Goal: Task Accomplishment & Management: Manage account settings

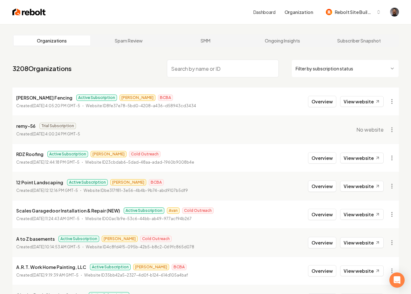
click at [192, 69] on input "search" at bounding box center [223, 69] width 112 height 18
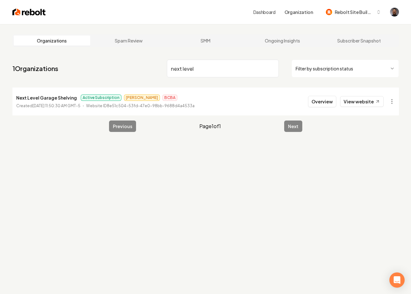
type input "next level"
click at [43, 95] on p "Next Level Garage Shelving" at bounding box center [46, 98] width 61 height 8
click at [319, 102] on button "Overview" at bounding box center [322, 101] width 28 height 11
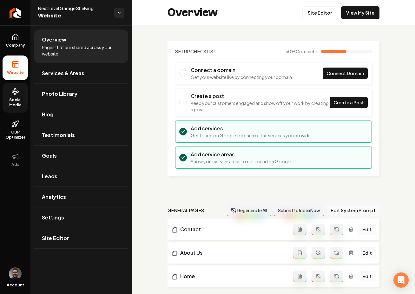
click at [13, 96] on link "Social Media" at bounding box center [15, 98] width 25 height 30
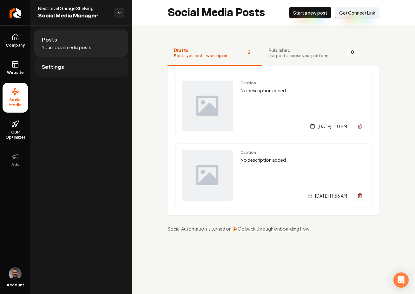
click at [79, 58] on link "Settings" at bounding box center [81, 67] width 94 height 20
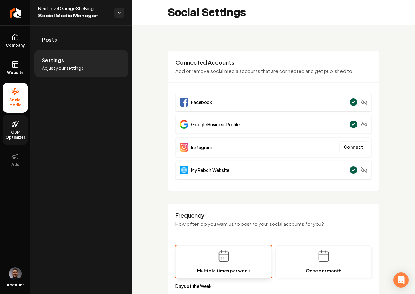
click at [15, 131] on span "GBP Optimizer" at bounding box center [15, 135] width 25 height 10
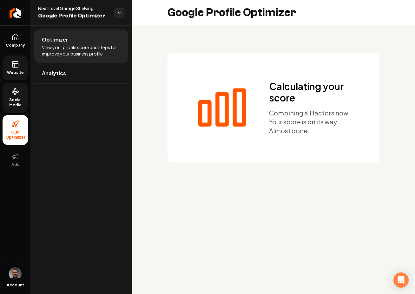
click at [12, 71] on span "Website" at bounding box center [15, 72] width 22 height 5
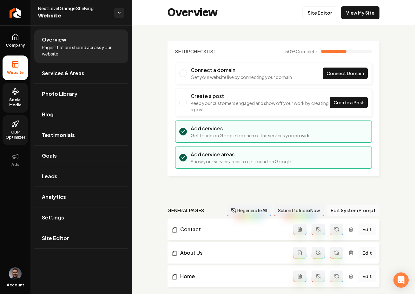
click at [17, 98] on span "Social Media" at bounding box center [15, 102] width 25 height 10
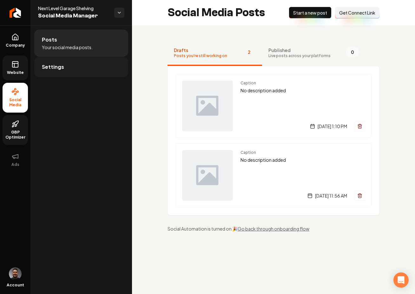
click at [58, 69] on span "Settings" at bounding box center [53, 67] width 22 height 8
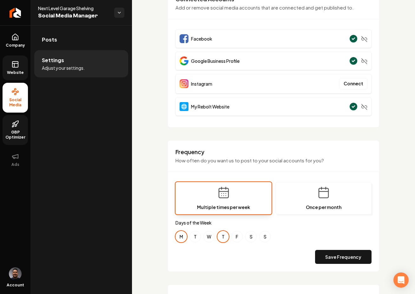
scroll to position [64, 0]
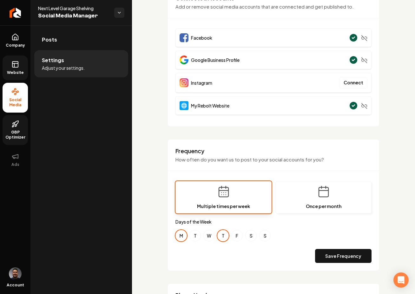
click at [15, 127] on icon at bounding box center [15, 124] width 8 height 8
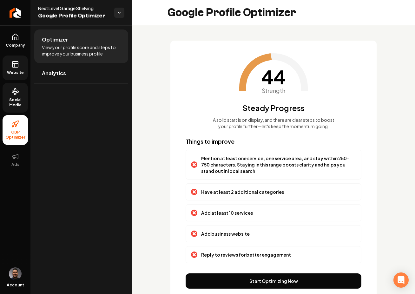
scroll to position [29, 0]
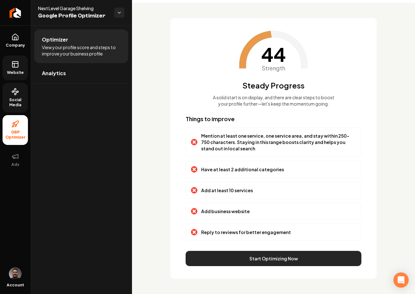
click at [271, 261] on button "Start Optimizing Now" at bounding box center [274, 258] width 176 height 15
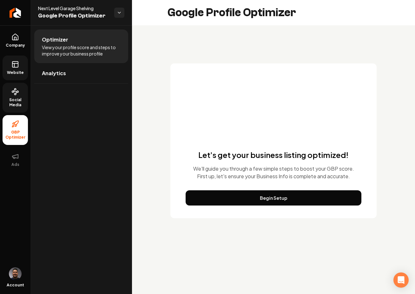
scroll to position [0, 0]
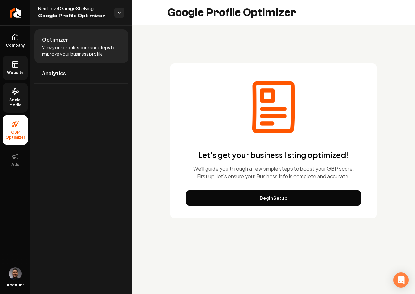
click at [277, 196] on button "Begin Setup" at bounding box center [274, 197] width 176 height 15
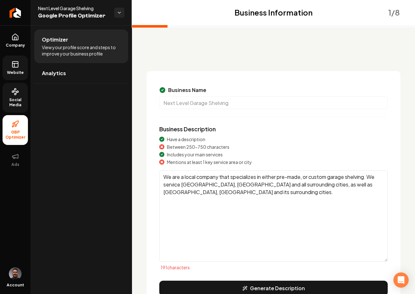
click at [181, 196] on textarea "We are a local company that specializes in either pre-made, or custom garage sh…" at bounding box center [273, 215] width 229 height 91
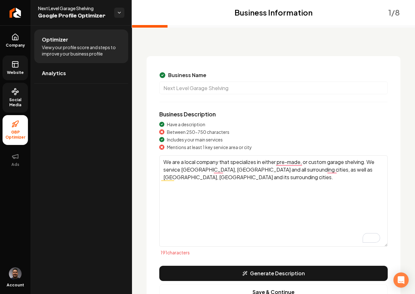
click at [250, 274] on button "Generate Description" at bounding box center [273, 273] width 229 height 15
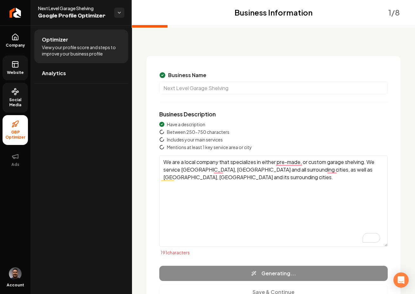
type textarea "Next Level Garage Shelving is a leading provider of custom and pre-made garage …"
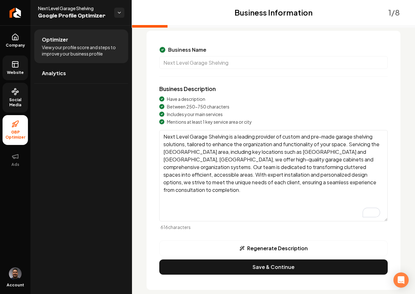
scroll to position [51, 0]
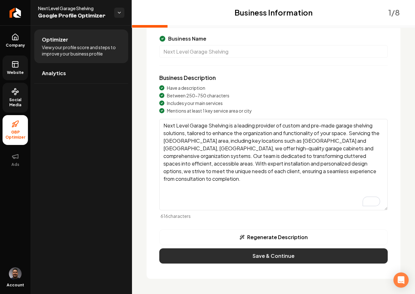
click at [268, 257] on button "Save & Continue" at bounding box center [273, 256] width 229 height 15
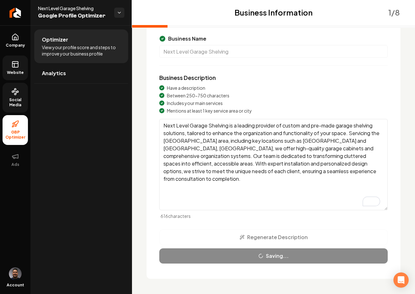
scroll to position [0, 0]
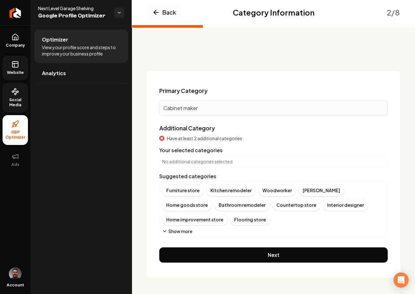
click at [182, 231] on button "Show more" at bounding box center [177, 231] width 30 height 6
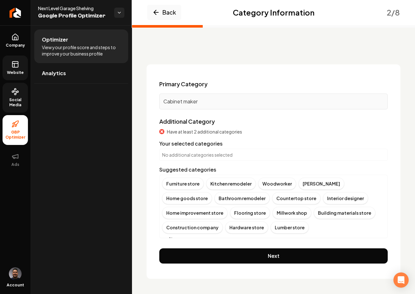
scroll to position [5, 0]
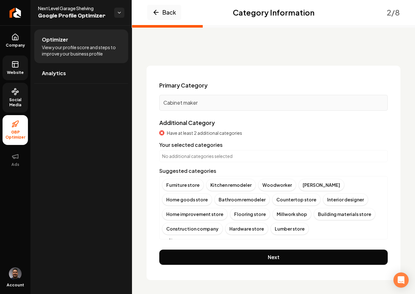
click at [264, 184] on div "Woodworker" at bounding box center [277, 185] width 38 height 12
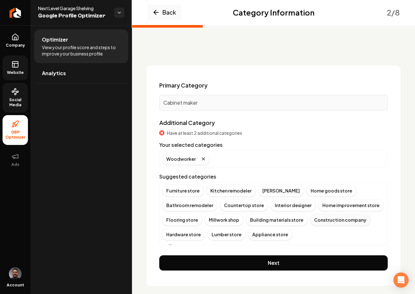
click at [325, 220] on div "Construction company" at bounding box center [340, 220] width 61 height 12
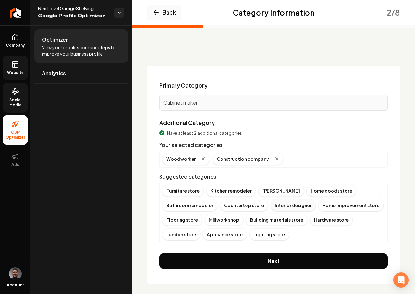
click at [276, 206] on div "Interior designer" at bounding box center [293, 205] width 45 height 12
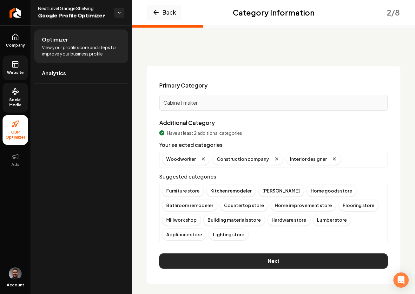
click at [242, 261] on button "Next" at bounding box center [273, 261] width 229 height 15
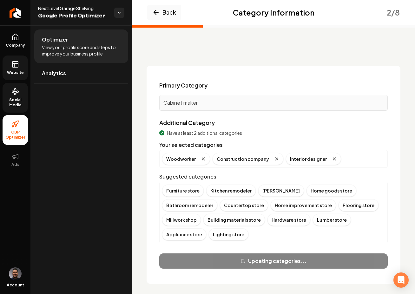
scroll to position [0, 0]
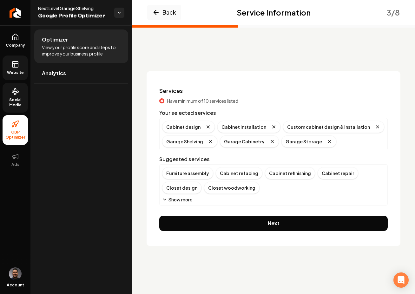
click at [168, 199] on button "Show more" at bounding box center [177, 200] width 30 height 6
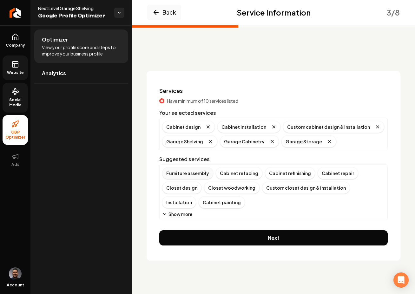
click at [186, 175] on div "Furniture assembly" at bounding box center [187, 173] width 51 height 12
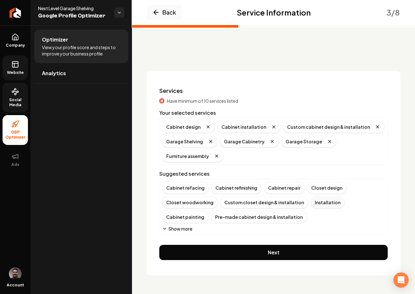
click at [312, 203] on div "Installation" at bounding box center [328, 203] width 34 height 12
click at [212, 219] on div "Pre-made cabinet design & installation" at bounding box center [210, 217] width 96 height 12
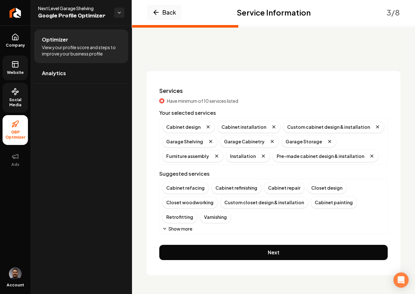
click at [180, 230] on button "Show more" at bounding box center [177, 229] width 30 height 6
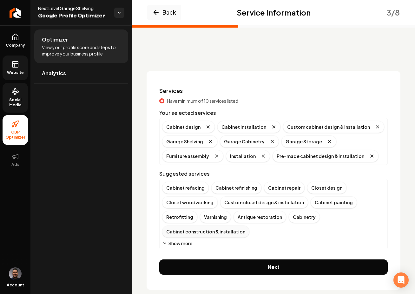
click at [250, 226] on div "Cabinet construction & installation" at bounding box center [205, 232] width 87 height 12
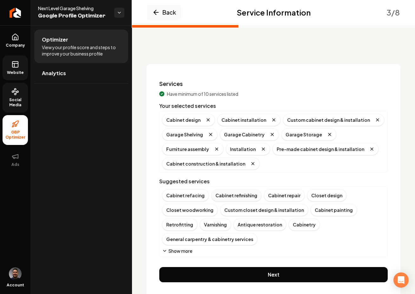
scroll to position [7, 0]
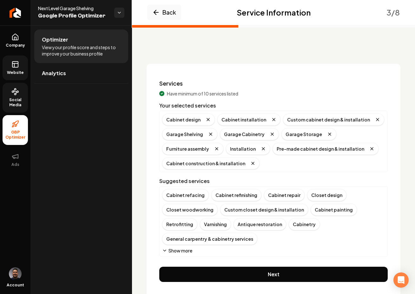
click at [170, 248] on button "Show more" at bounding box center [177, 251] width 30 height 6
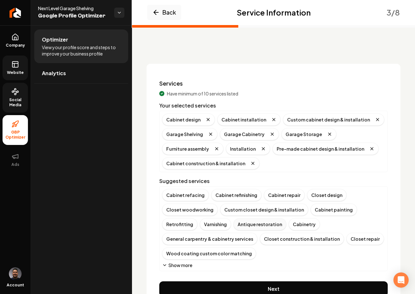
scroll to position [9, 0]
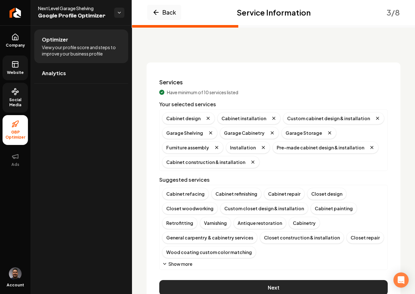
click at [246, 280] on button "Next" at bounding box center [273, 287] width 229 height 15
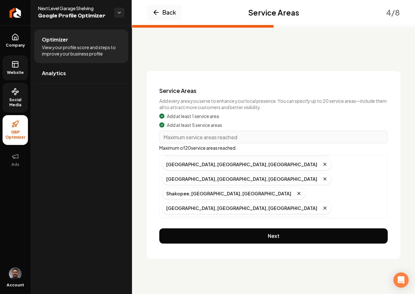
scroll to position [0, 0]
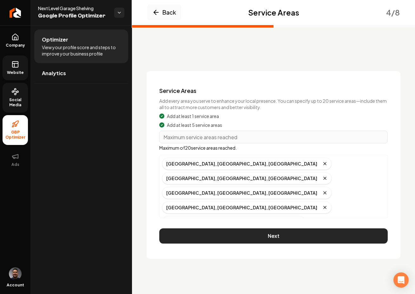
click at [278, 236] on button "Next" at bounding box center [273, 236] width 229 height 15
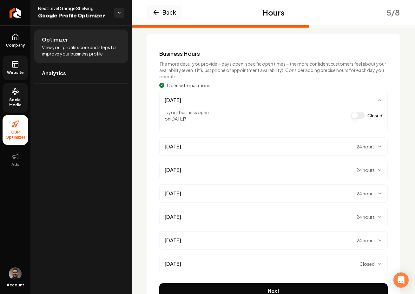
scroll to position [72, 0]
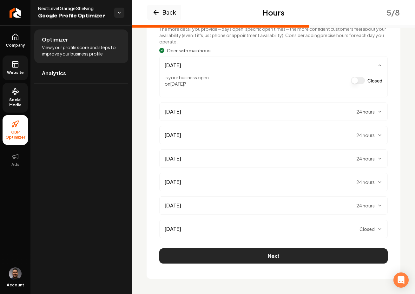
click at [239, 255] on button "Next" at bounding box center [273, 256] width 229 height 15
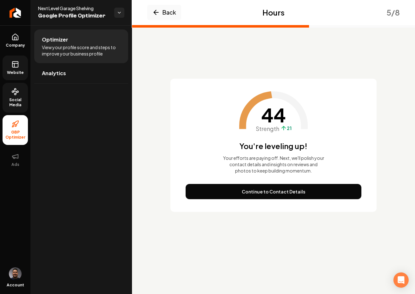
scroll to position [0, 0]
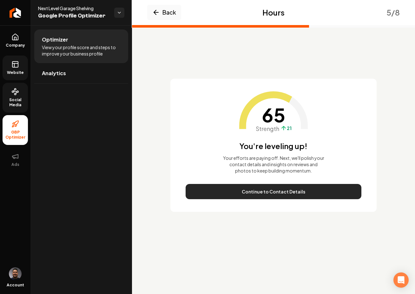
click at [264, 190] on button "Continue to Contact Details" at bounding box center [274, 191] width 176 height 15
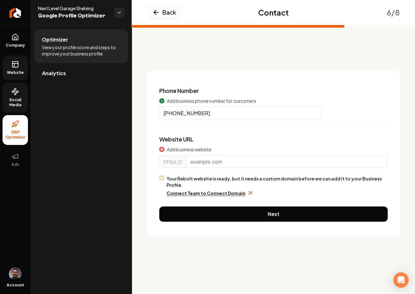
click at [202, 163] on input "Main content area" at bounding box center [287, 161] width 202 height 13
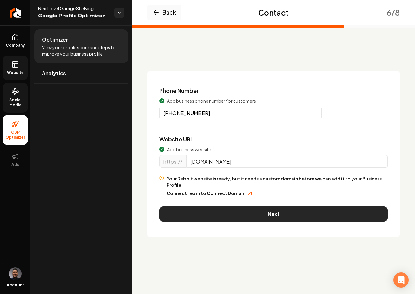
type input "nextlevelgarageshelving.com"
click at [330, 209] on button "Next" at bounding box center [273, 214] width 229 height 15
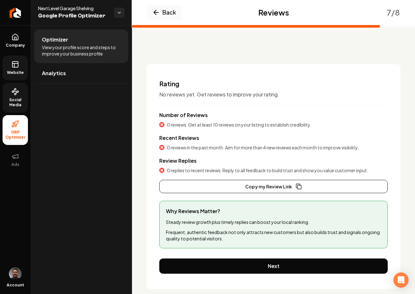
scroll to position [17, 0]
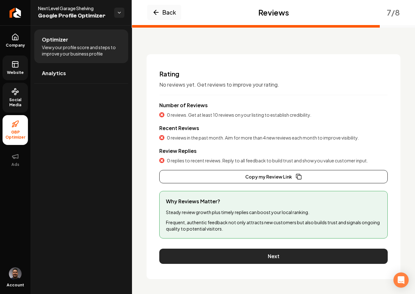
click at [224, 256] on button "Next" at bounding box center [273, 256] width 229 height 15
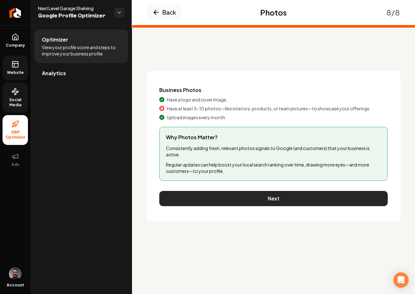
click at [227, 198] on button "Next" at bounding box center [273, 198] width 229 height 15
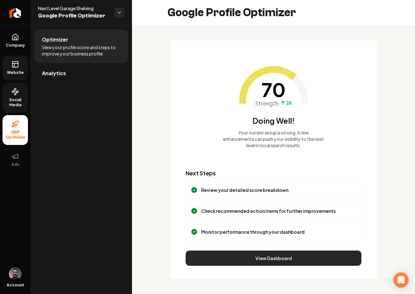
click at [262, 262] on button "View Dashboard" at bounding box center [274, 258] width 176 height 15
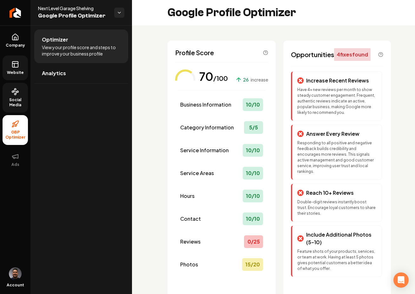
click at [23, 68] on link "Website" at bounding box center [15, 68] width 25 height 25
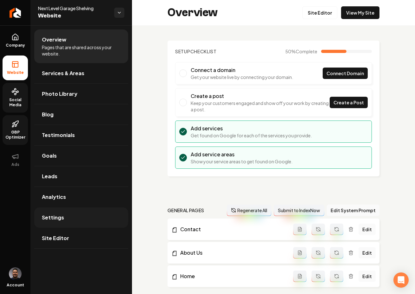
click at [73, 219] on link "Settings" at bounding box center [81, 218] width 94 height 20
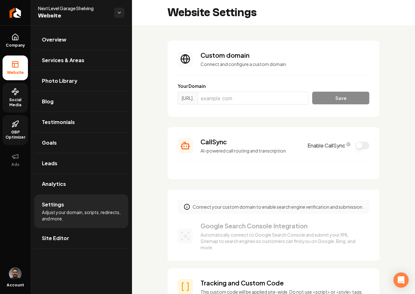
click at [361, 145] on button "Enable CallSync" at bounding box center [363, 146] width 14 height 8
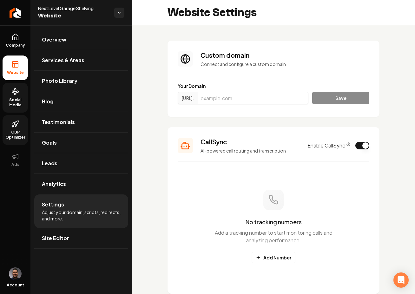
scroll to position [110, 0]
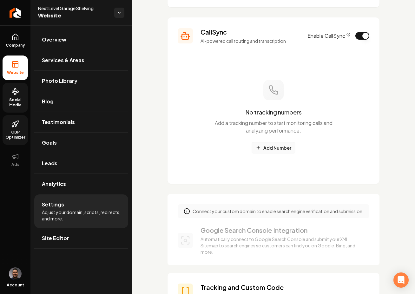
click at [268, 146] on button "Add Number" at bounding box center [274, 147] width 44 height 11
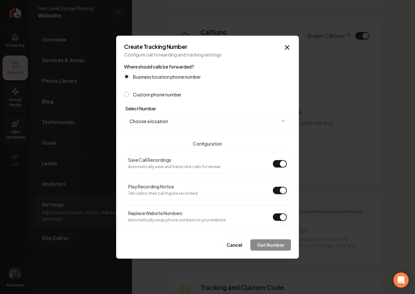
click at [285, 190] on button "Play Recording Notice" at bounding box center [280, 191] width 14 height 8
click at [152, 122] on body "Company Website Social Media GBP Optimizer Ads Account Next Level Garage Shelvi…" at bounding box center [207, 147] width 415 height 294
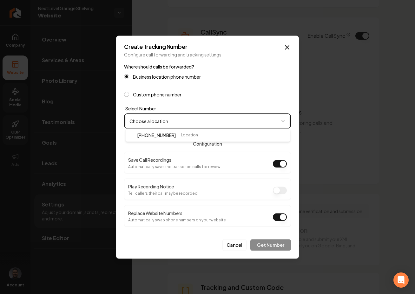
click at [124, 94] on body "Company Website Social Media GBP Optimizer Ads Account Next Level Garage Shelvi…" at bounding box center [207, 147] width 415 height 294
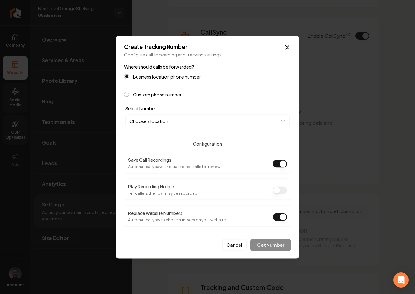
click at [127, 97] on button "Custom phone number" at bounding box center [126, 94] width 5 height 5
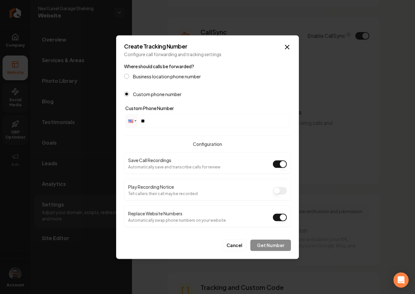
click at [128, 73] on div "Where should calls be forwarded? Business location phone number Custom phone nu…" at bounding box center [207, 79] width 167 height 34
click at [129, 76] on button "Business location phone number" at bounding box center [126, 76] width 5 height 5
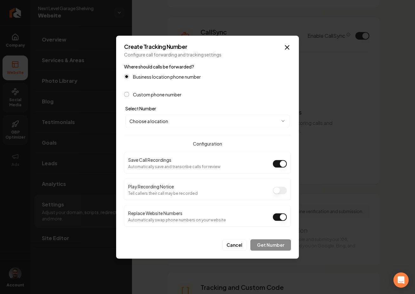
click at [175, 123] on body "Company Website Social Media GBP Optimizer Ads Account Next Level Garage Shelvi…" at bounding box center [207, 147] width 415 height 294
select select "**********"
click at [273, 248] on button "Get Number" at bounding box center [270, 244] width 41 height 11
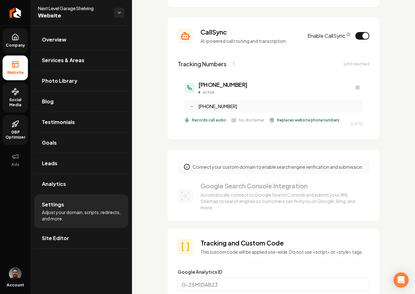
click at [15, 46] on span "Company" at bounding box center [15, 45] width 24 height 5
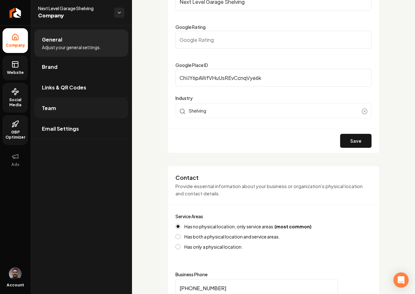
click at [77, 99] on link "Team" at bounding box center [81, 108] width 94 height 20
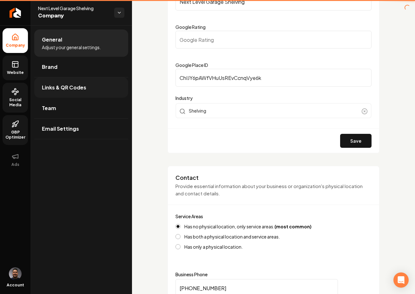
click at [73, 89] on link "Links & QR Codes" at bounding box center [81, 87] width 94 height 20
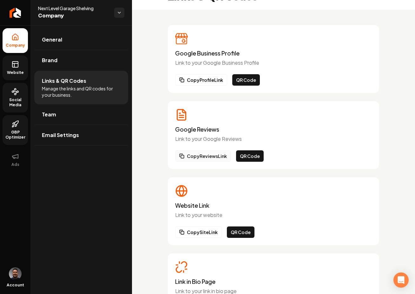
scroll to position [59, 0]
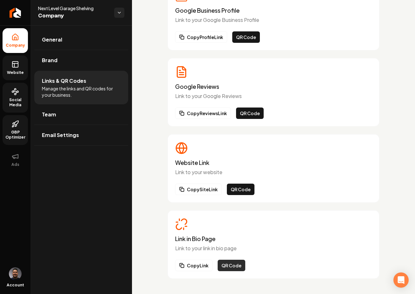
click at [228, 263] on button "QR Code" at bounding box center [232, 265] width 28 height 11
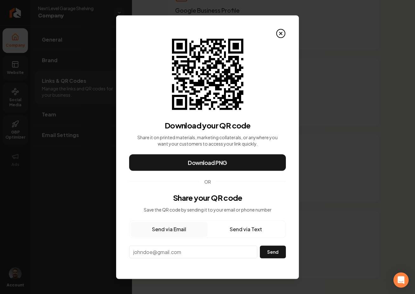
drag, startPoint x: 281, startPoint y: 33, endPoint x: 276, endPoint y: 87, distance: 54.8
click at [281, 32] on icon at bounding box center [281, 33] width 3 height 3
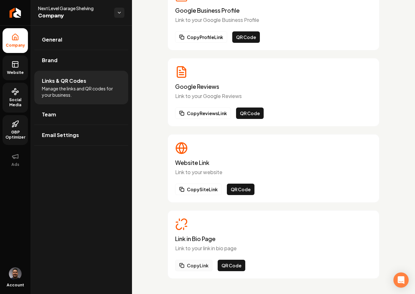
click at [202, 269] on button "Copy Link" at bounding box center [193, 265] width 37 height 11
click at [51, 45] on link "General" at bounding box center [81, 40] width 94 height 20
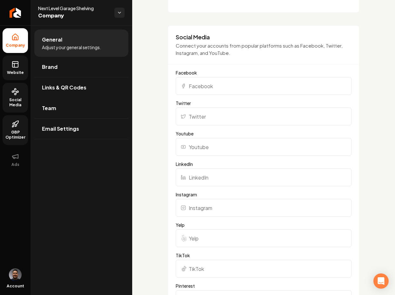
scroll to position [560, 0]
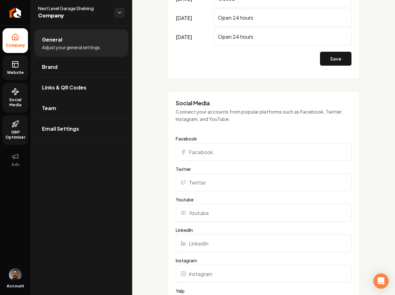
click at [216, 152] on input "Facebook" at bounding box center [264, 152] width 176 height 18
paste input "https://www.facebook.com/profile.php?id=61581214652933"
type input "https://www.facebook.com/profile.php?id=61581214652933"
click at [168, 150] on div "Social Media Connect your accounts from popular platforms such as Facebook, Twi…" at bounding box center [263, 283] width 191 height 384
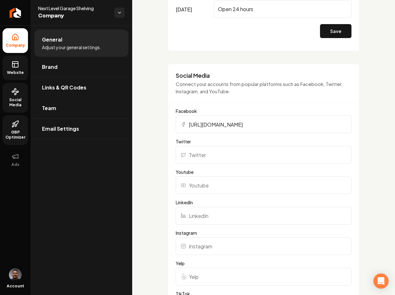
scroll to position [594, 0]
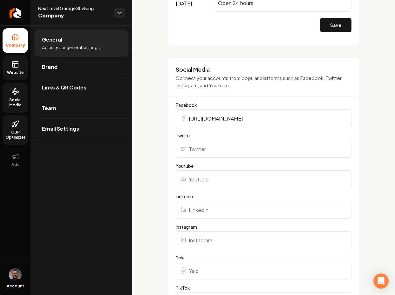
click at [217, 243] on input "Instagram" at bounding box center [264, 240] width 176 height 18
paste input "https://www.instagram.com/nextlevelgarageshelving/"
type input "https://www.instagram.com/nextlevelgarageshelving/"
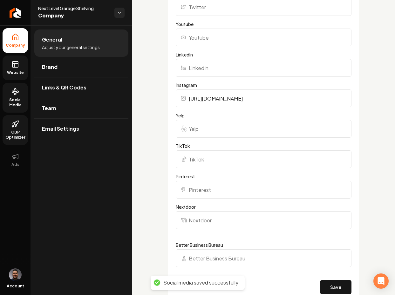
scroll to position [876, 0]
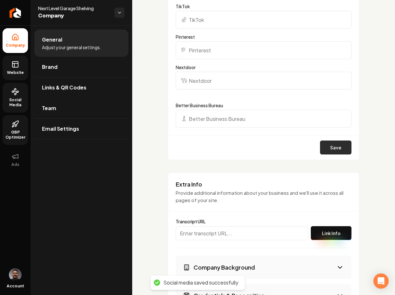
click at [336, 153] on button "Save" at bounding box center [335, 148] width 31 height 14
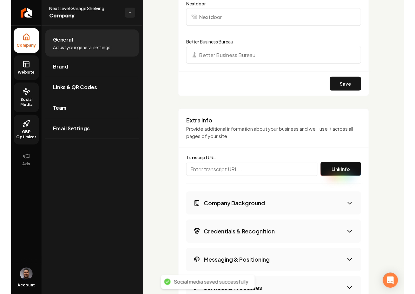
scroll to position [975, 0]
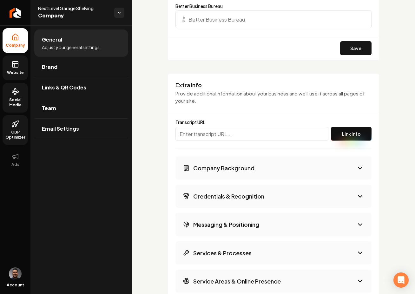
click at [18, 98] on span "Social Media" at bounding box center [15, 102] width 25 height 10
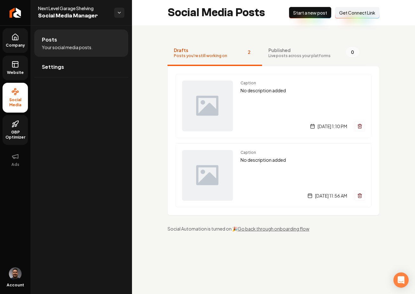
click at [274, 56] on span "Live posts across your platforms" at bounding box center [300, 55] width 62 height 5
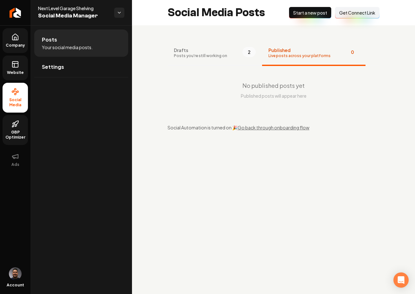
click at [204, 53] on span "Drafts" at bounding box center [200, 50] width 53 height 6
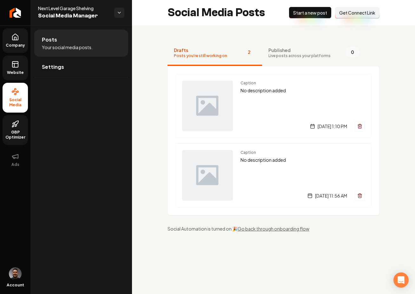
click at [14, 67] on icon at bounding box center [15, 65] width 8 height 8
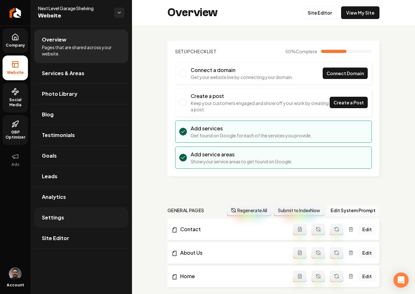
click at [64, 210] on link "Settings" at bounding box center [81, 218] width 94 height 20
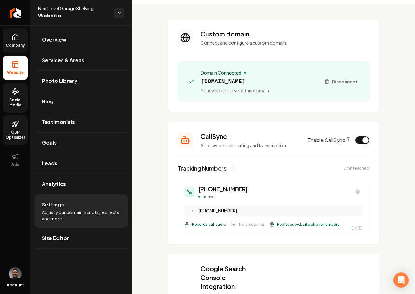
scroll to position [23, 0]
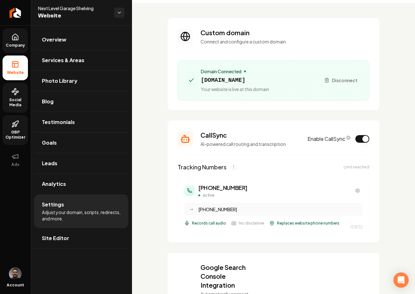
click at [347, 139] on icon "CallSync Info" at bounding box center [349, 138] width 4 height 4
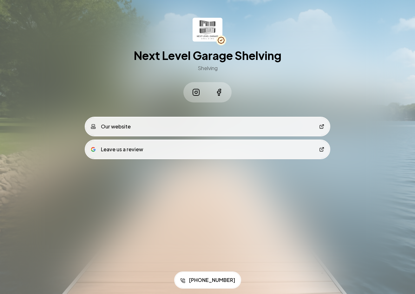
click at [88, 13] on div "Next Level Garage Shelving Shelving Our website Leave us a review" at bounding box center [208, 102] width 244 height 204
click at [136, 126] on link "Our website" at bounding box center [208, 126] width 244 height 18
click at [171, 147] on link "Leave us a review" at bounding box center [208, 149] width 244 height 18
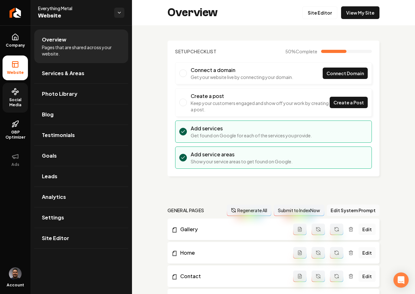
click at [9, 97] on link "Social Media" at bounding box center [15, 98] width 25 height 30
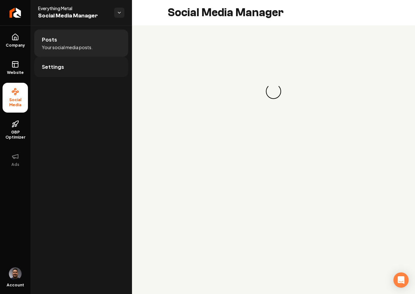
click at [55, 69] on span "Settings" at bounding box center [53, 67] width 22 height 8
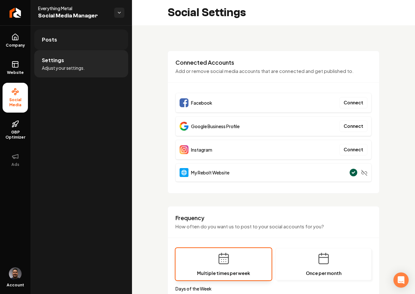
click at [88, 41] on link "Posts" at bounding box center [81, 40] width 94 height 20
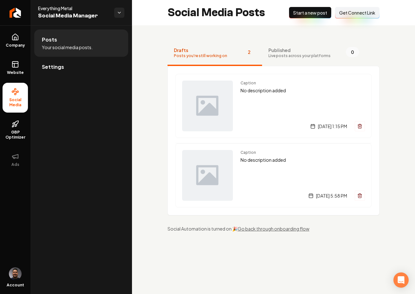
click at [349, 14] on span "Get Connect Link" at bounding box center [357, 13] width 36 height 6
click at [76, 70] on link "Settings" at bounding box center [81, 67] width 94 height 20
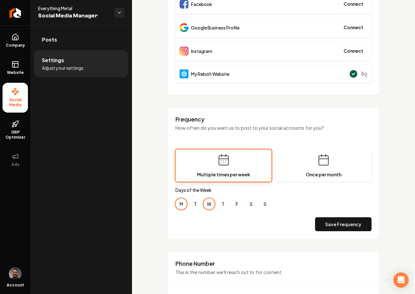
scroll to position [37, 0]
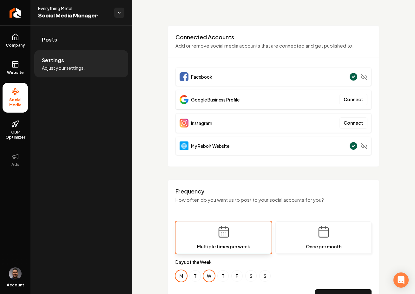
scroll to position [277, 0]
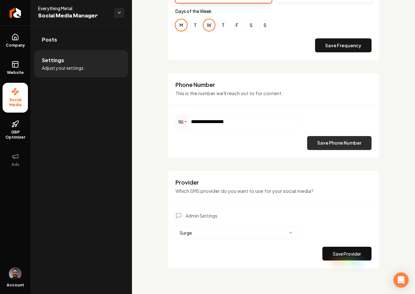
click at [336, 145] on button "Save Phone Number" at bounding box center [339, 143] width 64 height 14
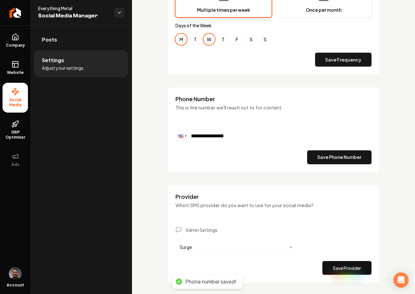
scroll to position [252, 0]
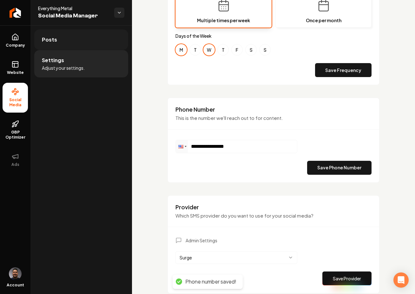
click at [65, 31] on link "Posts" at bounding box center [81, 40] width 94 height 20
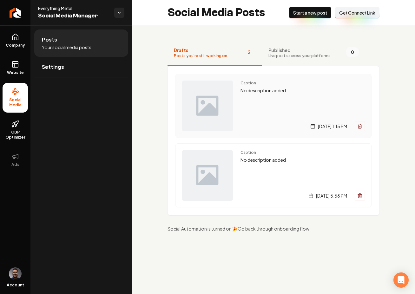
click at [360, 129] on button "Main content area" at bounding box center [360, 126] width 10 height 10
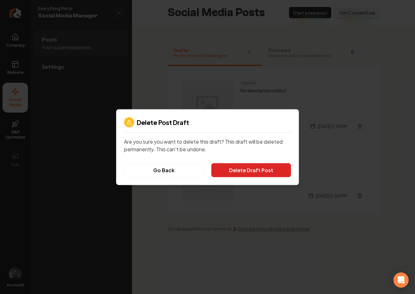
click at [276, 168] on button "Delete Draft Post" at bounding box center [251, 170] width 80 height 14
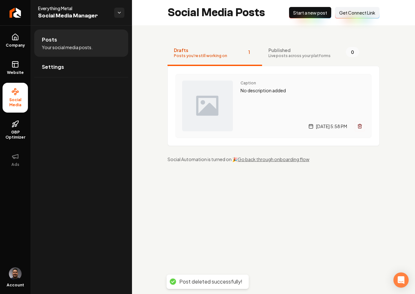
click at [361, 127] on icon "Main content area" at bounding box center [359, 126] width 5 height 5
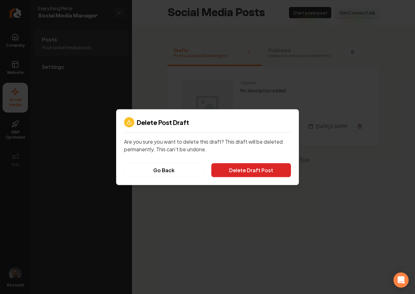
click at [254, 173] on button "Delete Draft Post" at bounding box center [251, 170] width 80 height 14
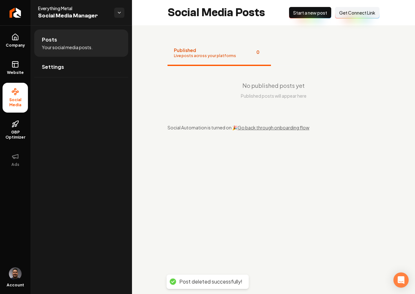
click at [302, 15] on span "Start a new post" at bounding box center [310, 13] width 34 height 6
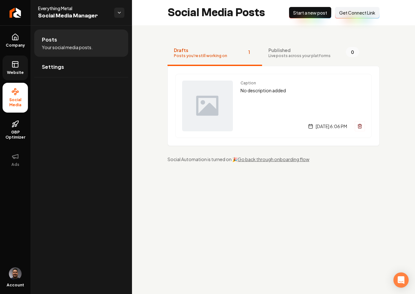
click at [17, 67] on rect at bounding box center [15, 65] width 6 height 6
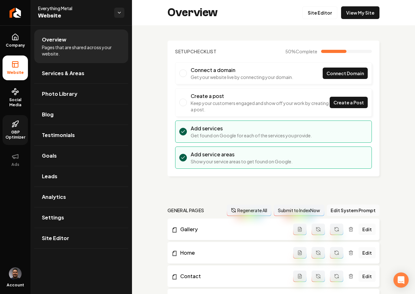
click at [14, 135] on span "GBP Optimizer" at bounding box center [15, 135] width 25 height 10
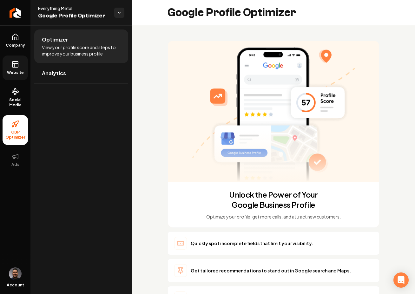
click at [14, 73] on span "Website" at bounding box center [15, 72] width 22 height 5
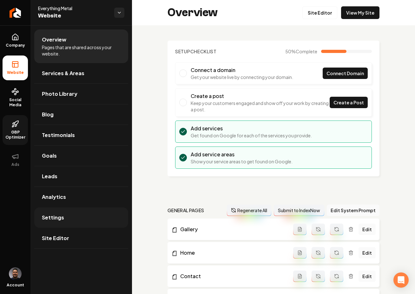
click at [87, 214] on link "Settings" at bounding box center [81, 218] width 94 height 20
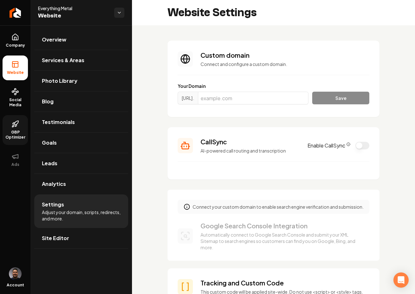
scroll to position [57, 0]
click at [358, 147] on button "Enable CallSync" at bounding box center [363, 146] width 14 height 8
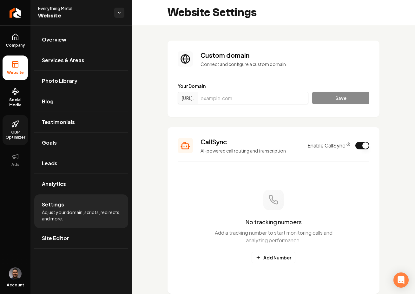
click at [347, 145] on circle "CallSync Info" at bounding box center [348, 144] width 3 height 3
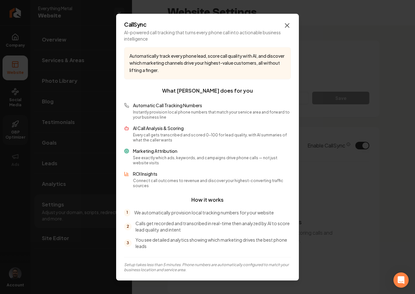
click at [288, 27] on icon "button" at bounding box center [287, 25] width 4 height 4
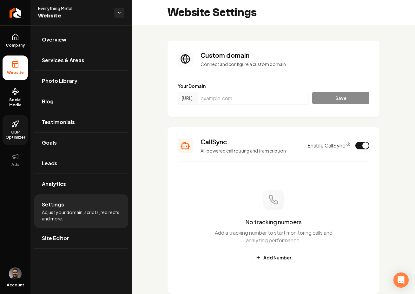
scroll to position [124, 0]
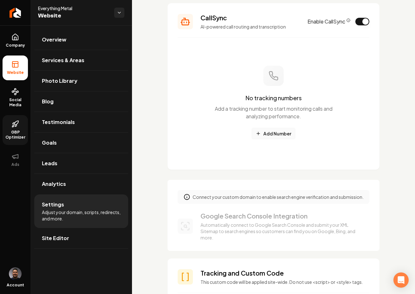
click at [263, 136] on button "Add Number" at bounding box center [274, 133] width 44 height 11
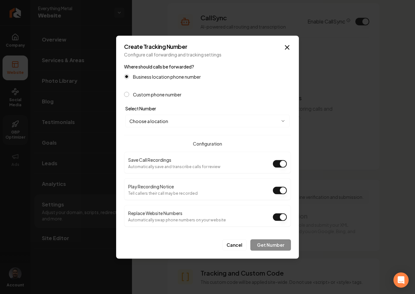
click at [280, 190] on button "Play Recording Notice" at bounding box center [280, 191] width 14 height 8
click at [156, 116] on body "Company Website Social Media GBP Optimizer Ads Account Everything Metal Website…" at bounding box center [207, 147] width 415 height 294
select select "**********"
click at [268, 242] on button "Get Number" at bounding box center [270, 244] width 41 height 11
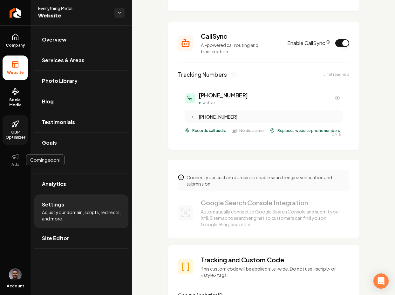
scroll to position [0, 0]
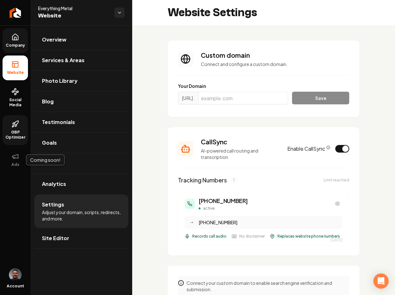
click at [10, 41] on link "Company" at bounding box center [15, 40] width 25 height 25
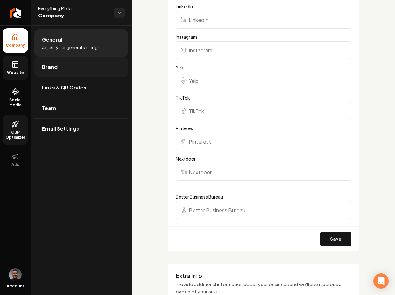
click at [69, 67] on link "Brand" at bounding box center [81, 67] width 94 height 20
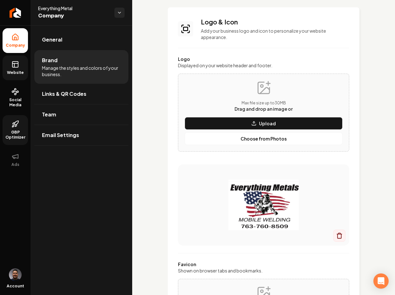
scroll to position [101, 0]
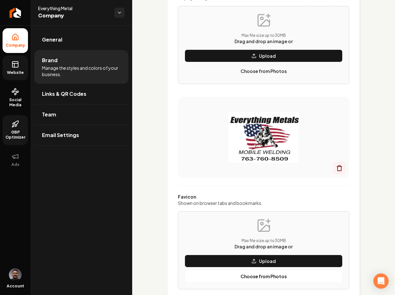
click at [246, 70] on p "Choose from Photos" at bounding box center [263, 71] width 46 height 6
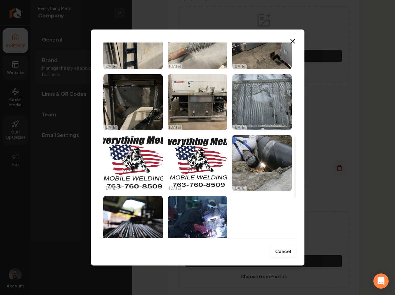
scroll to position [305, 0]
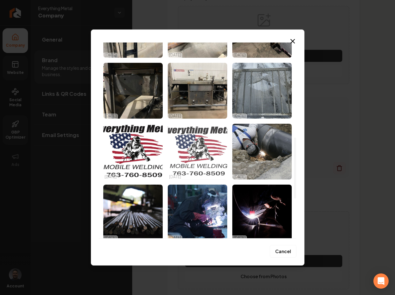
click at [201, 150] on img "Select image image_68d47df15c7cd75eb821c9e0.jpeg" at bounding box center [197, 152] width 59 height 56
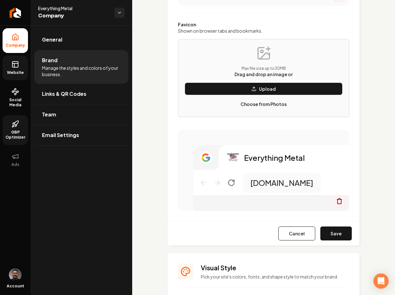
scroll to position [272, 0]
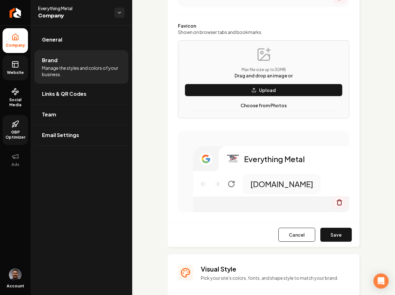
click at [259, 104] on p "Choose from Photos" at bounding box center [263, 105] width 46 height 6
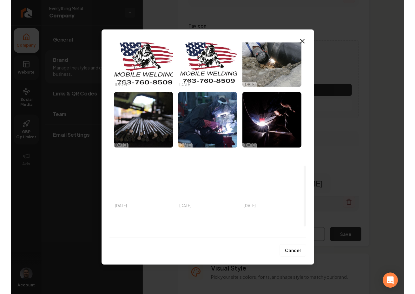
scroll to position [431, 0]
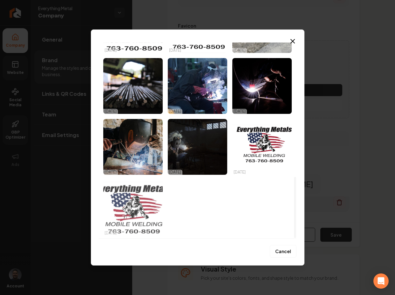
click at [145, 202] on img "Select image image_68d4122d5c7cd75eb81aed33.jpeg" at bounding box center [132, 208] width 59 height 56
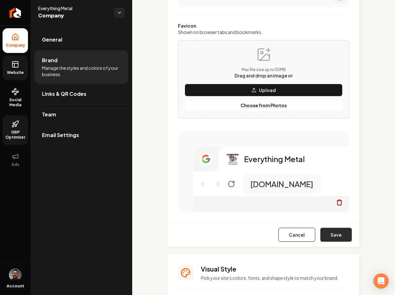
click at [335, 237] on button "Save" at bounding box center [335, 235] width 31 height 14
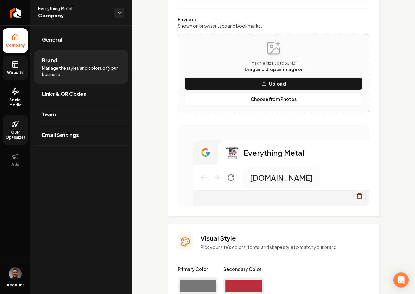
scroll to position [266, 0]
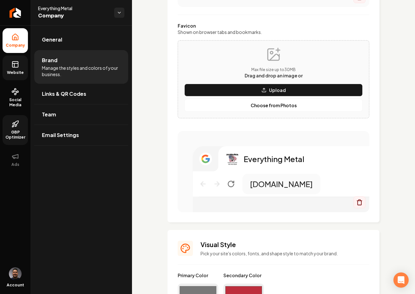
click at [12, 74] on span "Website" at bounding box center [15, 72] width 22 height 5
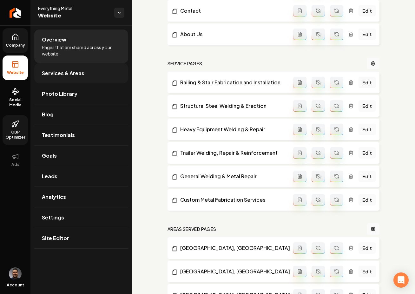
click at [70, 67] on link "Services & Areas" at bounding box center [81, 73] width 94 height 20
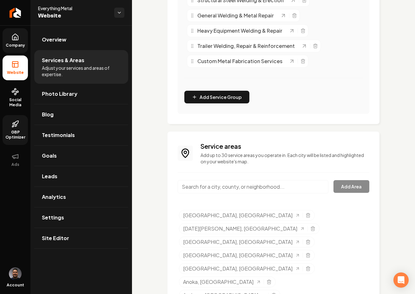
scroll to position [213, 0]
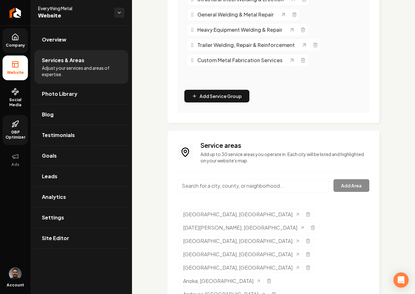
click at [221, 193] on input "Main content area" at bounding box center [253, 185] width 151 height 13
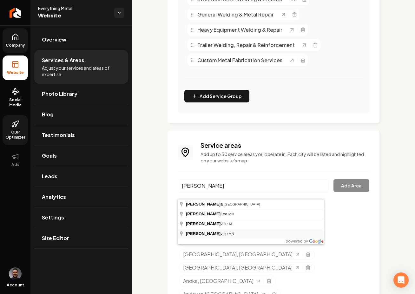
type input "Albertville, MN"
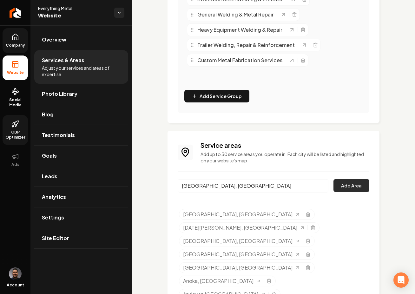
click at [338, 190] on button "Add Area" at bounding box center [352, 185] width 36 height 13
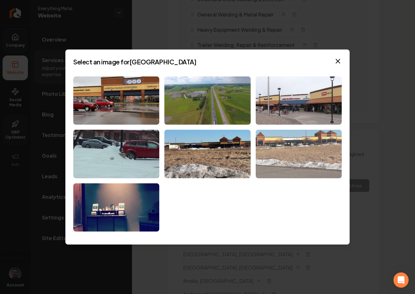
click at [308, 155] on img at bounding box center [299, 154] width 86 height 49
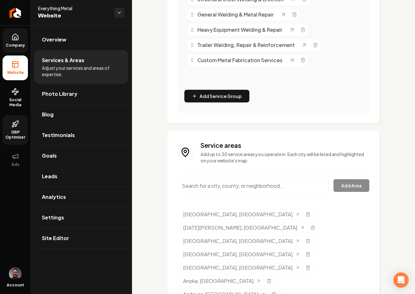
click at [272, 193] on input "Main content area" at bounding box center [253, 185] width 151 height 13
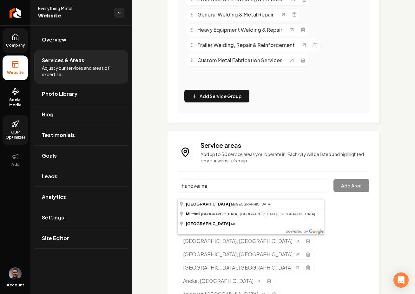
type input "Hanover, Minnesota"
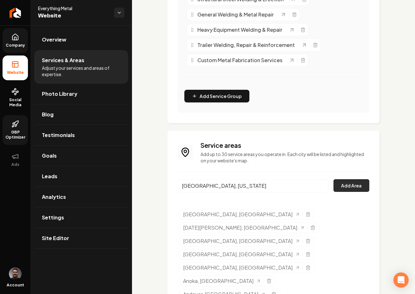
click at [346, 192] on button "Add Area" at bounding box center [352, 185] width 36 height 13
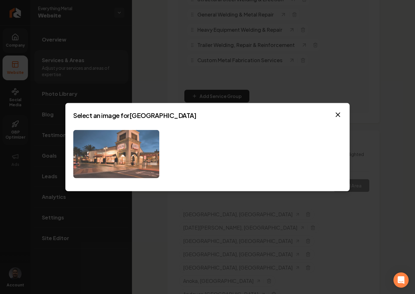
click at [139, 163] on img at bounding box center [116, 154] width 86 height 49
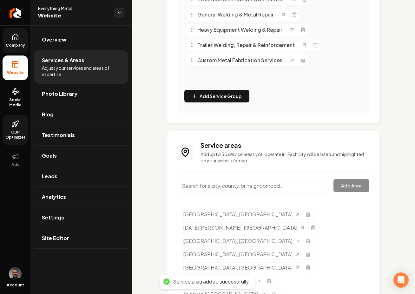
click at [244, 193] on input "Main content area" at bounding box center [253, 185] width 151 height 13
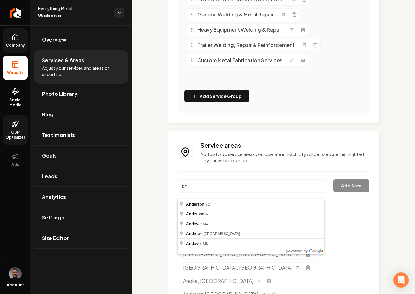
type input "a"
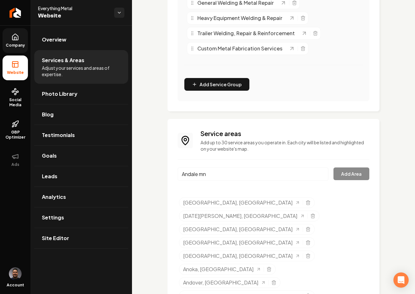
scroll to position [226, 0]
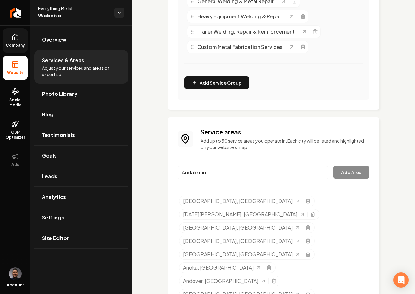
click at [212, 179] on input "Andale mn" at bounding box center [253, 172] width 151 height 13
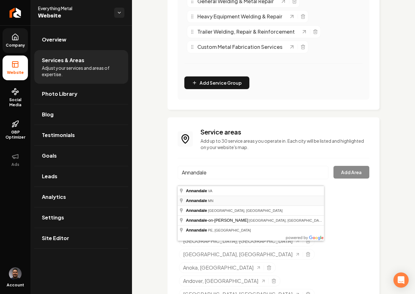
type input "Annandale, MN"
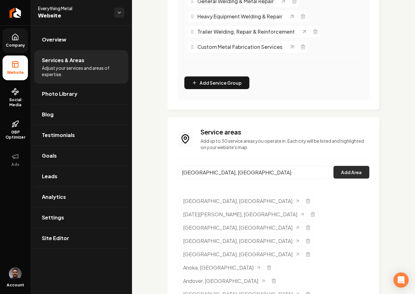
click at [338, 175] on button "Add Area" at bounding box center [352, 172] width 36 height 13
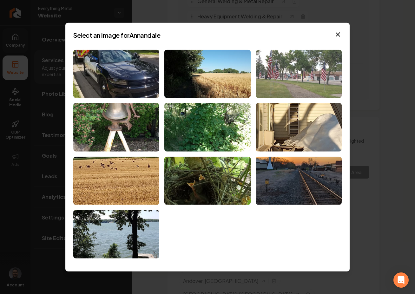
click at [313, 81] on img at bounding box center [299, 74] width 86 height 49
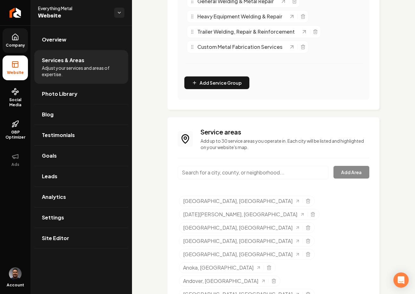
click at [239, 179] on input "Main content area" at bounding box center [253, 172] width 151 height 13
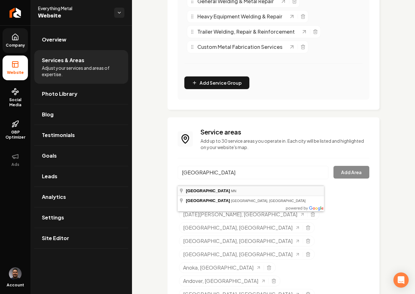
type input "Maple Lake, MN"
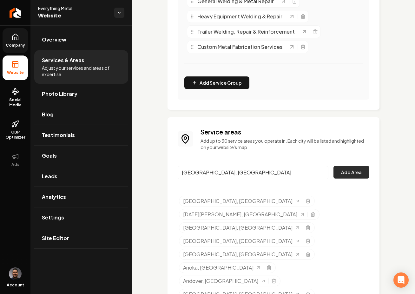
click at [356, 176] on button "Add Area" at bounding box center [352, 172] width 36 height 13
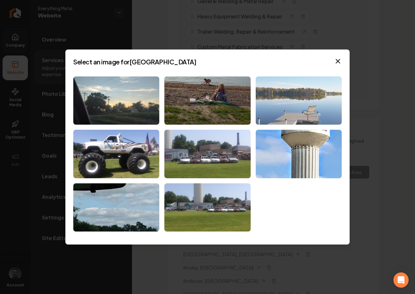
click at [293, 96] on img at bounding box center [299, 101] width 86 height 49
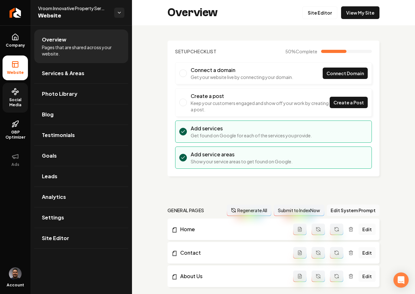
click at [16, 90] on circle at bounding box center [16, 90] width 2 height 2
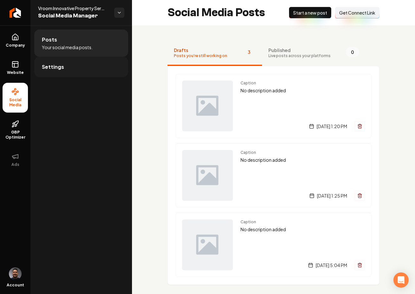
click at [81, 61] on link "Settings" at bounding box center [81, 67] width 94 height 20
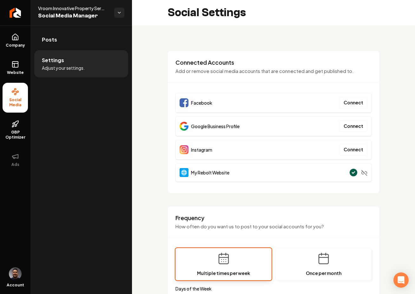
click at [65, 38] on link "Posts" at bounding box center [81, 40] width 94 height 20
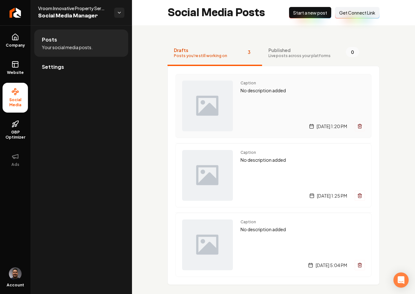
click at [357, 126] on icon "Main content area" at bounding box center [359, 126] width 5 height 5
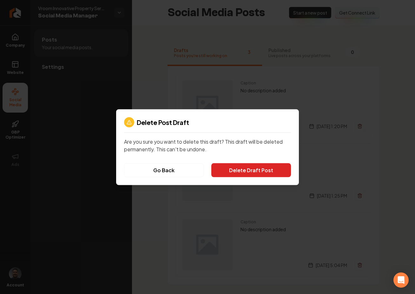
click at [273, 170] on button "Delete Draft Post" at bounding box center [251, 170] width 80 height 14
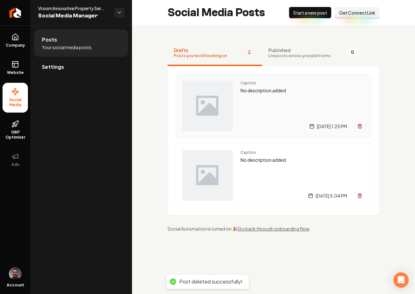
click at [357, 124] on icon "Main content area" at bounding box center [359, 126] width 5 height 5
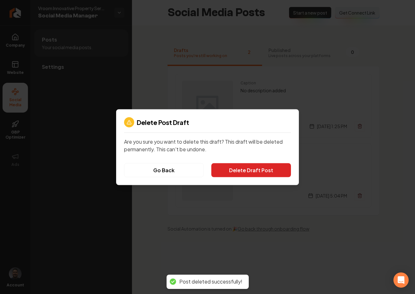
click at [263, 166] on button "Delete Draft Post" at bounding box center [251, 170] width 80 height 14
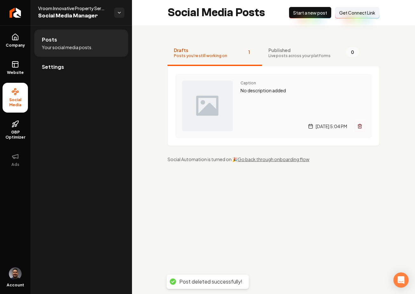
click at [358, 125] on icon "Main content area" at bounding box center [360, 125] width 4 height 0
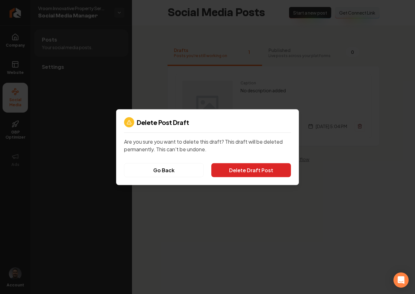
click at [272, 165] on button "Delete Draft Post" at bounding box center [251, 170] width 80 height 14
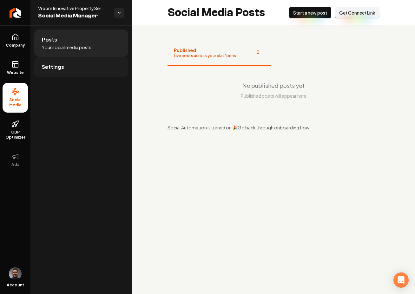
click at [72, 69] on link "Settings" at bounding box center [81, 67] width 94 height 20
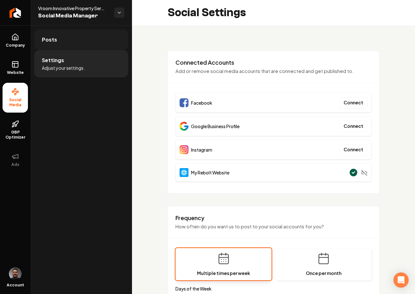
click at [86, 31] on link "Posts" at bounding box center [81, 40] width 94 height 20
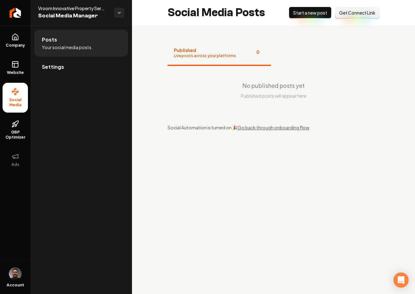
click at [350, 12] on span "Get Connect Link" at bounding box center [357, 13] width 36 height 6
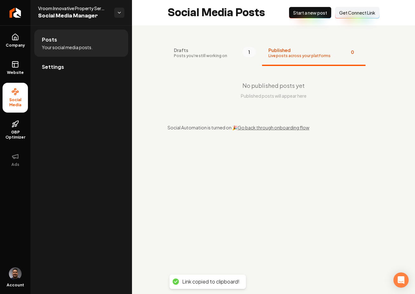
click at [343, 13] on span "Get Connect Link" at bounding box center [357, 13] width 36 height 6
click at [16, 128] on link "GBP Optimizer" at bounding box center [15, 130] width 25 height 30
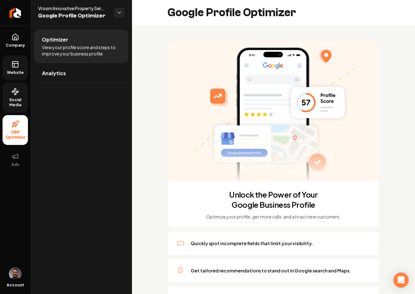
click at [15, 73] on span "Website" at bounding box center [15, 72] width 22 height 5
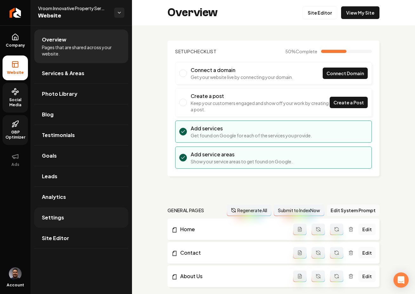
click at [73, 224] on link "Settings" at bounding box center [81, 218] width 94 height 20
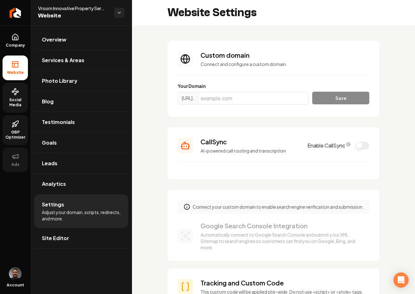
scroll to position [57, 0]
click at [366, 144] on section "CallSync AI-powered call routing and transcription Enable CallSync" at bounding box center [274, 153] width 212 height 52
click at [361, 147] on button "Enable CallSync" at bounding box center [363, 146] width 14 height 8
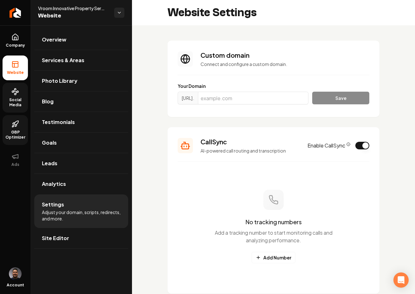
click at [347, 145] on icon "CallSync Info" at bounding box center [349, 145] width 4 height 4
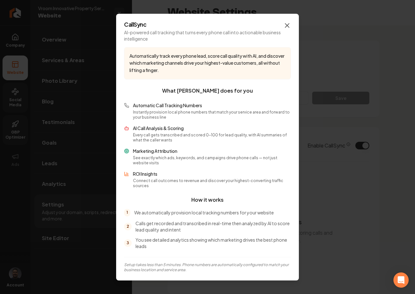
click at [289, 27] on icon "button" at bounding box center [287, 25] width 4 height 4
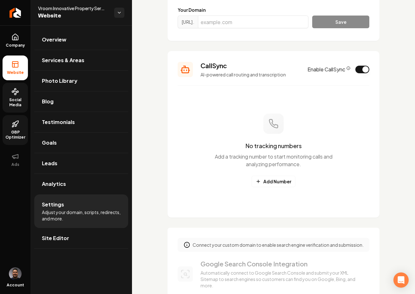
scroll to position [116, 0]
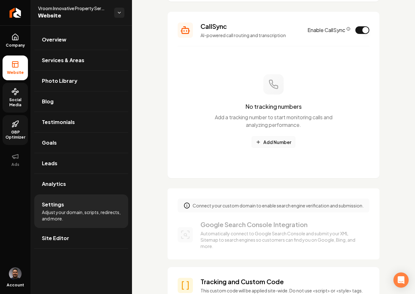
click at [272, 148] on div "No tracking numbers Add a tracking number to start monitoring calls and analyzi…" at bounding box center [274, 111] width 192 height 114
click at [266, 143] on button "Add Number" at bounding box center [274, 142] width 44 height 11
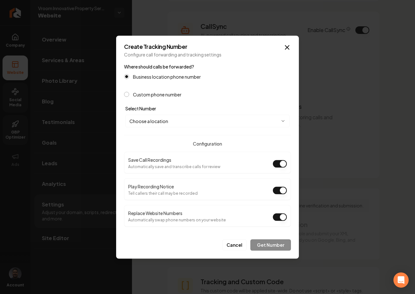
click at [281, 188] on button "Play Recording Notice" at bounding box center [280, 191] width 14 height 8
click at [171, 125] on body "Company Website Social Media GBP Optimizer Ads Account Vroom Innovative Propert…" at bounding box center [207, 147] width 415 height 294
select select "**********"
click at [268, 247] on button "Get Number" at bounding box center [270, 244] width 41 height 11
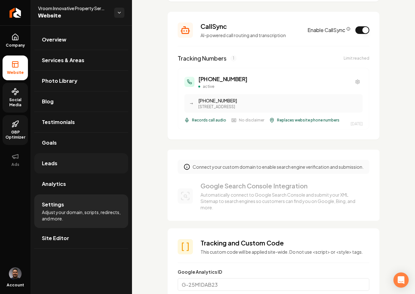
click at [80, 166] on link "Leads" at bounding box center [81, 163] width 94 height 20
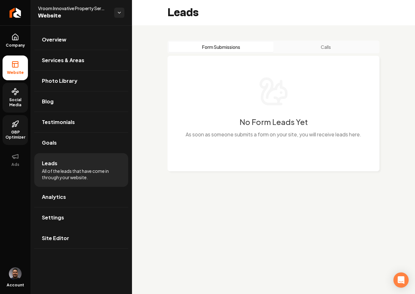
click at [310, 48] on button "Calls" at bounding box center [326, 47] width 105 height 10
click at [90, 217] on link "Settings" at bounding box center [81, 218] width 94 height 20
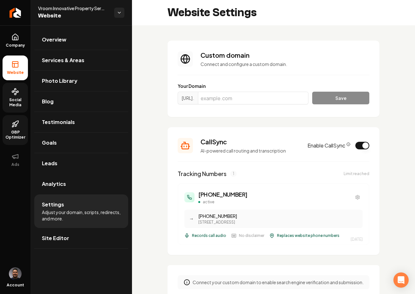
scroll to position [57, 0]
click at [62, 235] on span "Site Editor" at bounding box center [55, 239] width 27 height 8
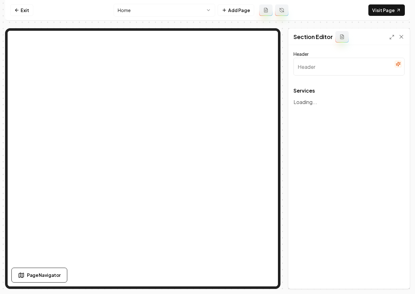
type input "Our Reliable Excavation and Land Clearing Solutions"
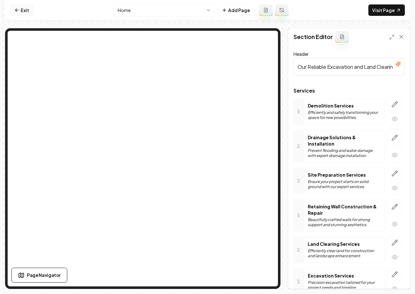
click at [27, 8] on link "Exit" at bounding box center [21, 9] width 23 height 11
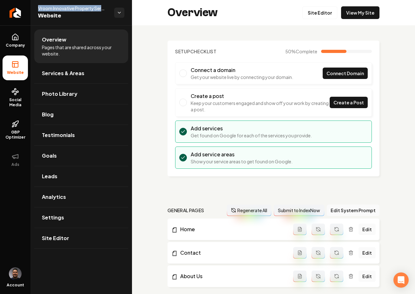
drag, startPoint x: 37, startPoint y: 7, endPoint x: 103, endPoint y: 7, distance: 66.4
click at [103, 7] on div "Vroom Innovative Property Service LLC Website" at bounding box center [81, 12] width 102 height 25
copy span "Vroom Innovative Property Ser"
drag, startPoint x: 66, startPoint y: 239, endPoint x: 3, endPoint y: 1, distance: 246.7
click at [66, 239] on span "Site Editor" at bounding box center [55, 239] width 27 height 8
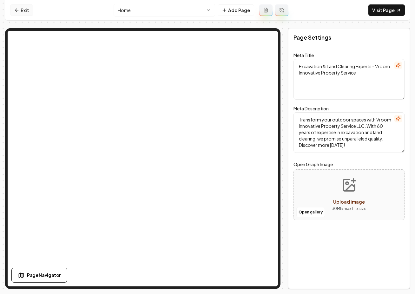
click at [14, 11] on link "Exit" at bounding box center [21, 9] width 23 height 11
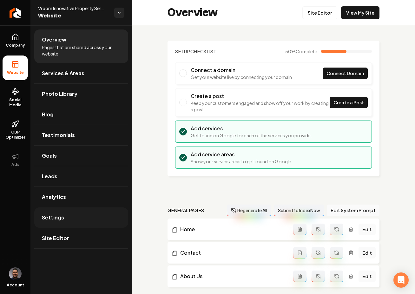
click at [59, 219] on span "Settings" at bounding box center [53, 218] width 22 height 8
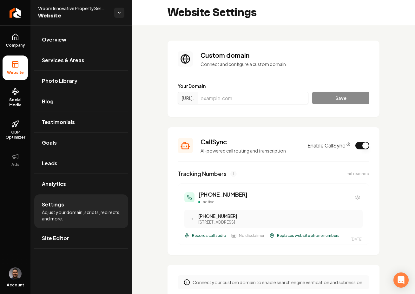
scroll to position [57, 0]
drag, startPoint x: 242, startPoint y: 193, endPoint x: 199, endPoint y: 196, distance: 43.0
click at [199, 196] on div "(631) 931-0083 active" at bounding box center [273, 197] width 178 height 15
copy h3 "(631) 931-0083"
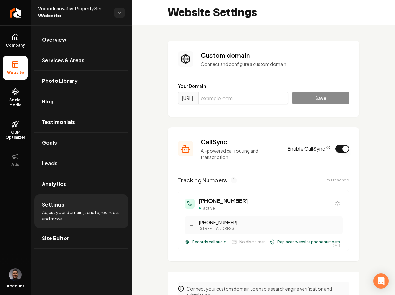
scroll to position [57, 0]
click at [16, 44] on span "Company" at bounding box center [15, 45] width 24 height 5
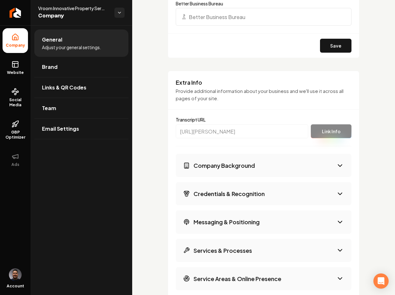
scroll to position [813, 0]
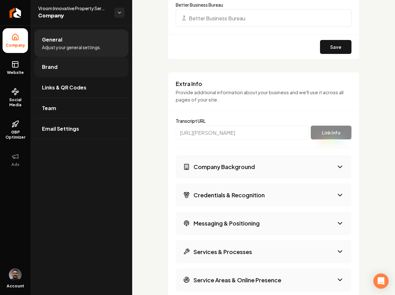
click at [76, 70] on link "Brand" at bounding box center [81, 67] width 94 height 20
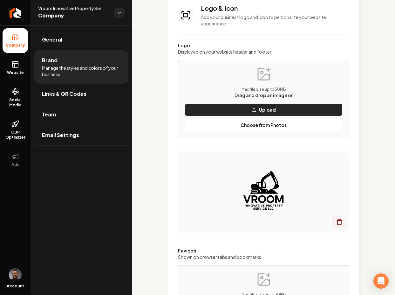
scroll to position [39, 0]
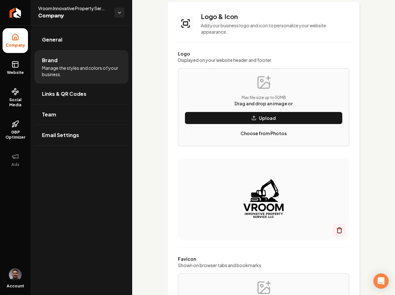
click at [249, 135] on p "Choose from Photos" at bounding box center [263, 133] width 46 height 6
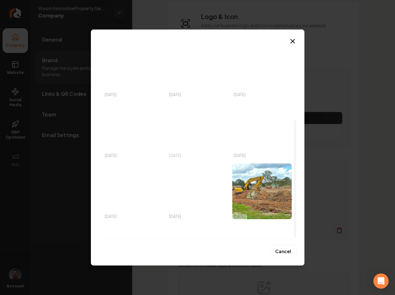
scroll to position [127, 0]
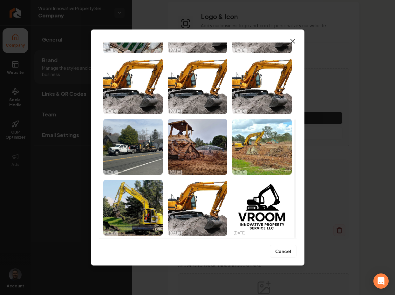
click at [294, 43] on icon "button" at bounding box center [292, 41] width 4 height 4
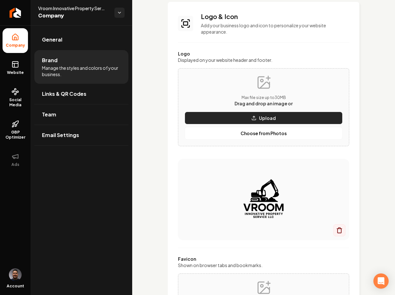
click at [256, 117] on button "Upload" at bounding box center [263, 118] width 158 height 13
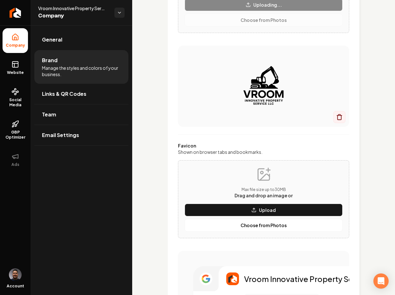
scroll to position [197, 0]
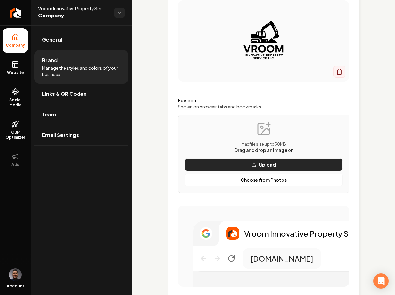
click at [251, 168] on button "Upload" at bounding box center [263, 164] width 158 height 13
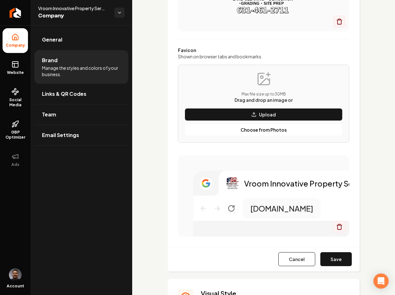
scroll to position [282, 0]
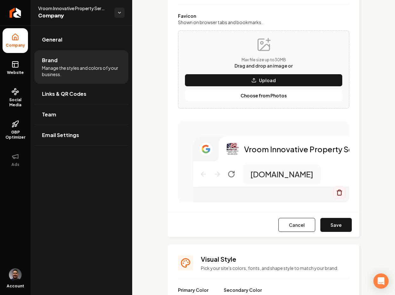
click at [336, 226] on button "Save" at bounding box center [335, 225] width 31 height 14
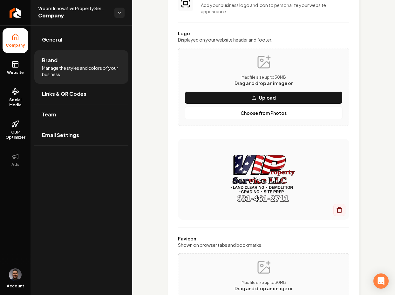
scroll to position [12, 0]
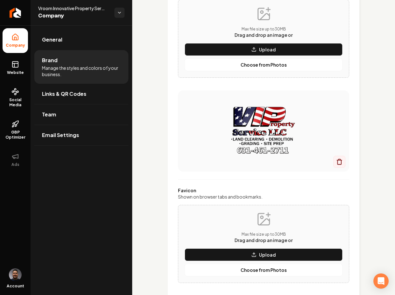
scroll to position [112, 0]
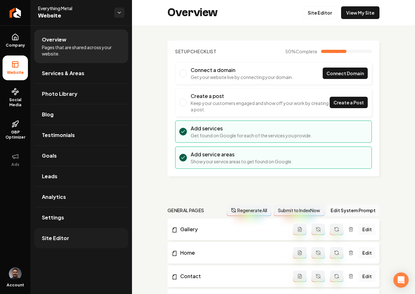
click at [92, 243] on link "Site Editor" at bounding box center [81, 238] width 94 height 20
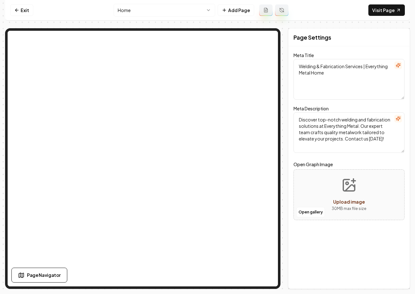
click at [135, 12] on html "Computer Required This feature is only available on a computer. Please switch t…" at bounding box center [207, 147] width 415 height 294
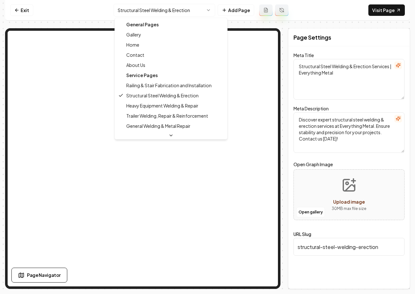
click at [133, 7] on html "Computer Required This feature is only available on a computer. Please switch t…" at bounding box center [207, 147] width 415 height 294
type textarea "Welding & Fabrication Services | Everything Metal Home"
type textarea "Discover top-notch welding and fabrication solutions at Everything Metal. Our e…"
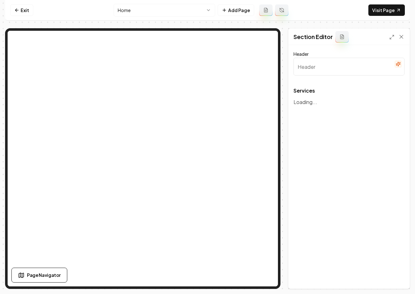
type input "Our Expert Welding and Fabrication Services"
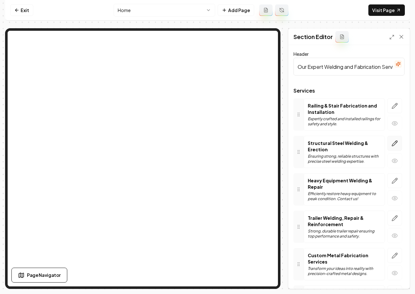
click at [392, 145] on icon "button" at bounding box center [394, 143] width 5 height 5
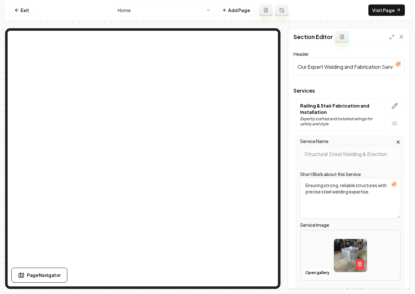
scroll to position [1, 0]
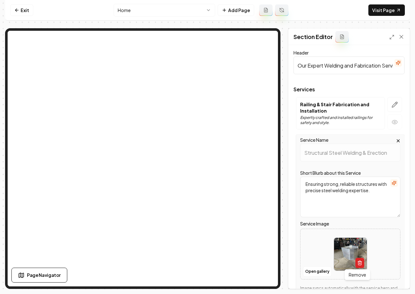
click at [357, 264] on icon "button" at bounding box center [359, 263] width 5 height 5
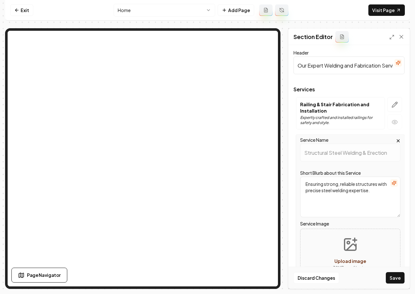
click at [318, 274] on button "Discard Changes" at bounding box center [317, 277] width 46 height 11
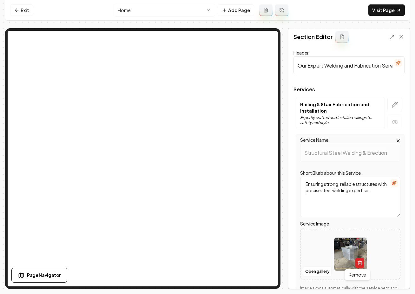
click at [357, 261] on icon "button" at bounding box center [359, 263] width 5 height 5
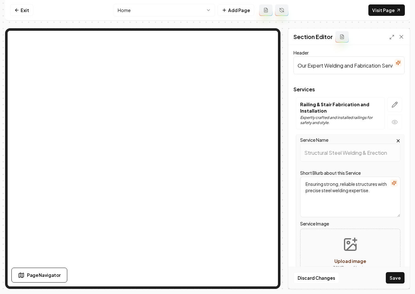
click at [345, 261] on span "Upload image" at bounding box center [351, 261] width 32 height 6
type input "**********"
click at [393, 285] on div "Discard Changes Save" at bounding box center [349, 278] width 121 height 22
click at [394, 281] on button "Save" at bounding box center [395, 277] width 19 height 11
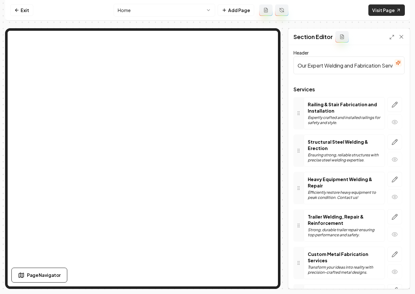
click at [380, 10] on link "Visit Page" at bounding box center [387, 9] width 37 height 11
click at [389, 137] on button "button" at bounding box center [395, 142] width 15 height 15
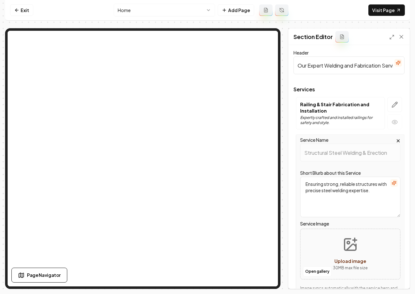
click at [345, 263] on span "Upload image" at bounding box center [351, 261] width 32 height 6
type input "**********"
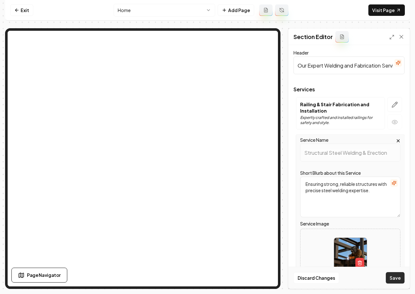
click at [393, 281] on button "Save" at bounding box center [395, 277] width 19 height 11
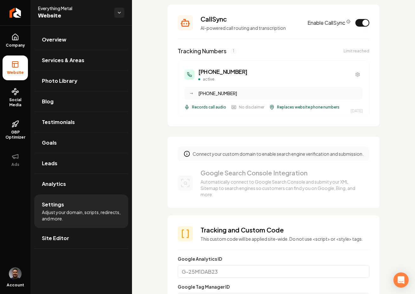
scroll to position [123, 0]
drag, startPoint x: 241, startPoint y: 68, endPoint x: 212, endPoint y: 73, distance: 30.0
click at [212, 73] on div "[PHONE_NUMBER] active → [PHONE_NUMBER] Records call audio No disclaimer Replace…" at bounding box center [274, 88] width 192 height 56
click at [227, 75] on h3 "[PHONE_NUMBER]" at bounding box center [222, 71] width 49 height 9
drag, startPoint x: 250, startPoint y: 66, endPoint x: 245, endPoint y: 73, distance: 8.2
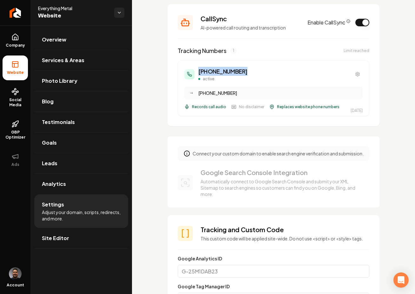
click at [245, 73] on div "[PHONE_NUMBER] active → [PHONE_NUMBER] Records call audio No disclaimer Replace…" at bounding box center [274, 88] width 192 height 56
copy h3 "[PHONE_NUMBER]"
